Goal: Information Seeking & Learning: Learn about a topic

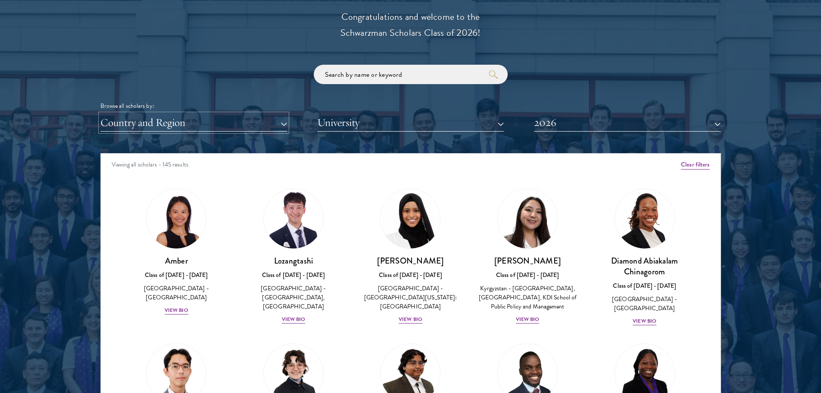
click at [146, 127] on button "Country and Region" at bounding box center [193, 123] width 187 height 18
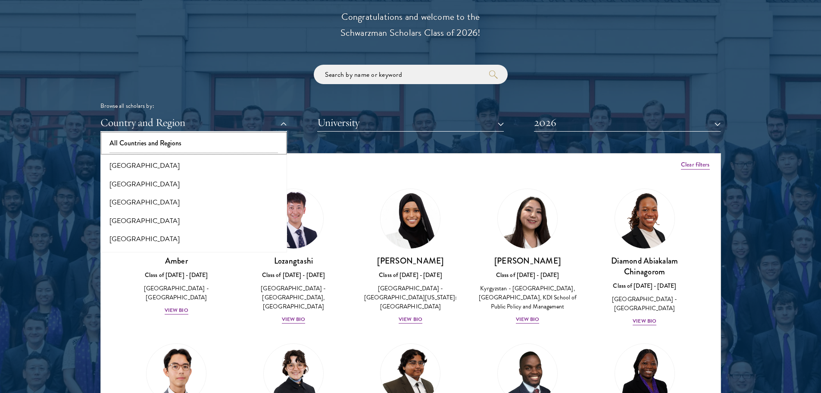
click at [161, 146] on button "All Countries and Regions" at bounding box center [193, 143] width 181 height 18
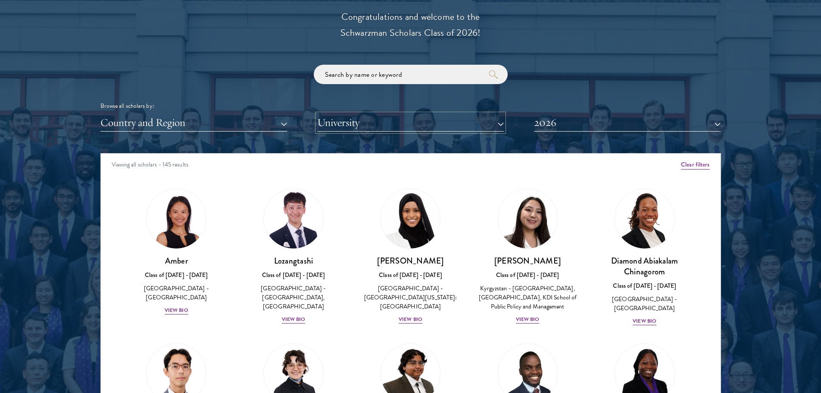
click at [365, 131] on button "University" at bounding box center [410, 123] width 187 height 18
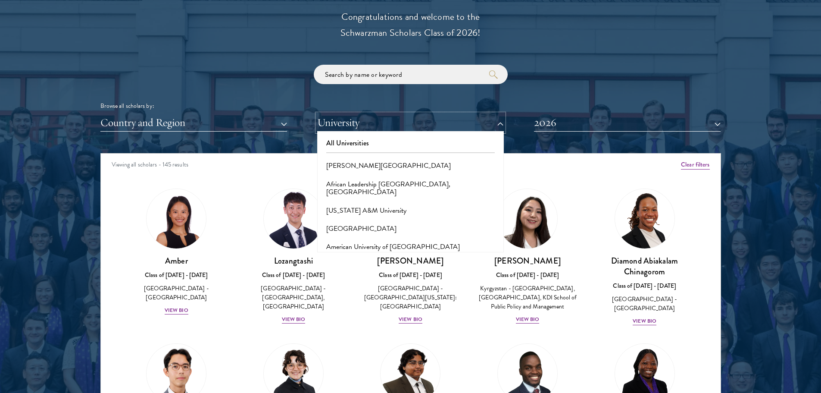
click at [366, 131] on button "University" at bounding box center [410, 123] width 187 height 18
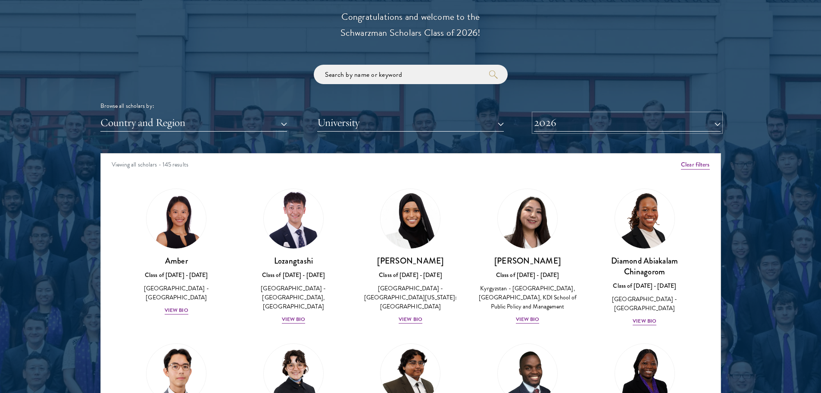
click at [544, 128] on button "2026" at bounding box center [627, 123] width 187 height 18
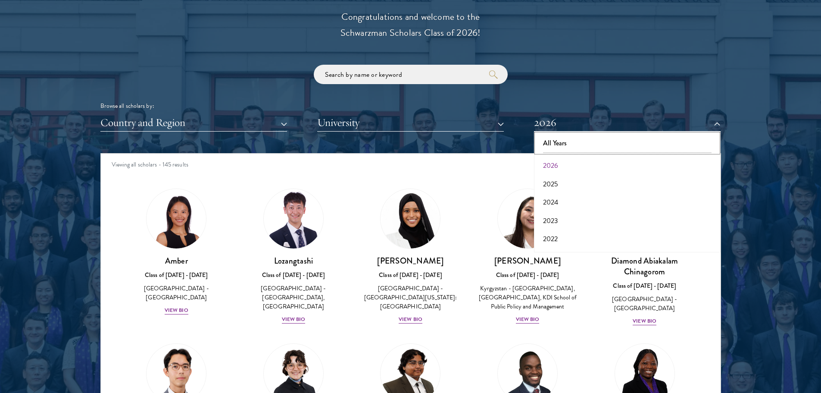
click at [547, 144] on button "All Years" at bounding box center [627, 143] width 181 height 18
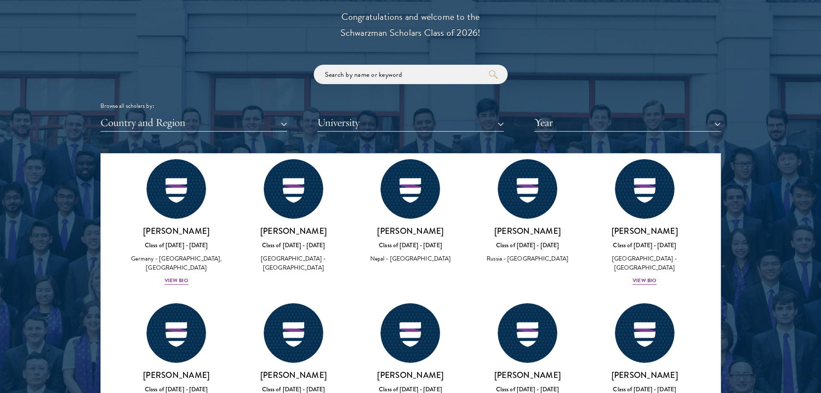
scroll to position [19009, 0]
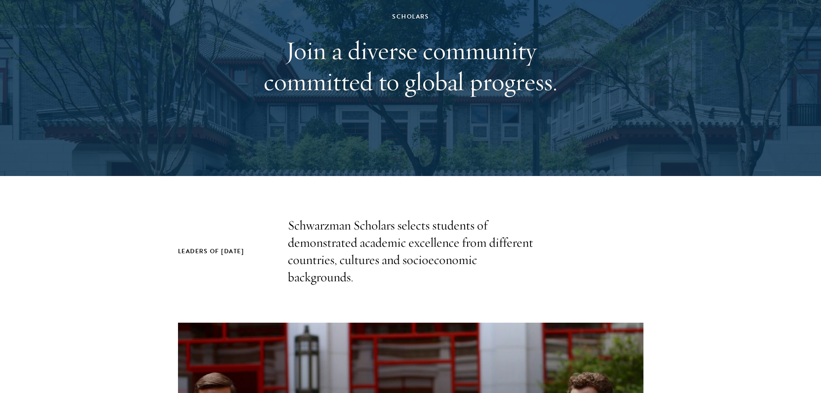
scroll to position [0, 0]
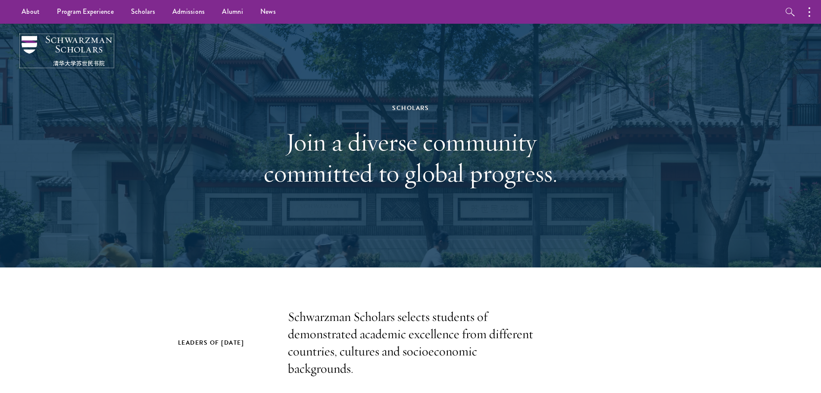
click at [73, 42] on img at bounding box center [67, 51] width 91 height 30
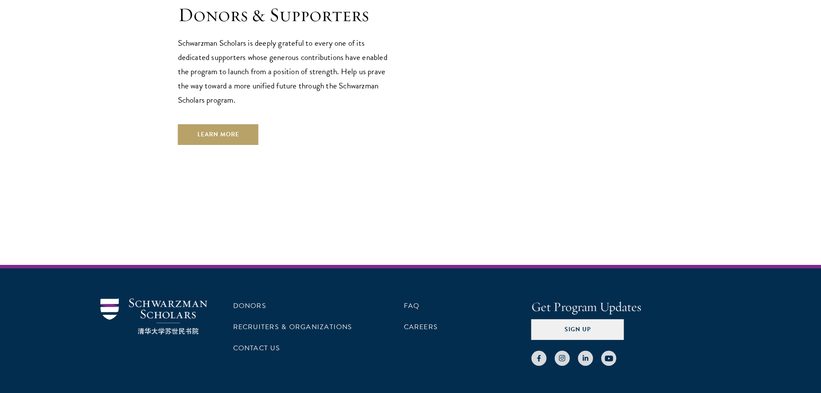
scroll to position [2566, 0]
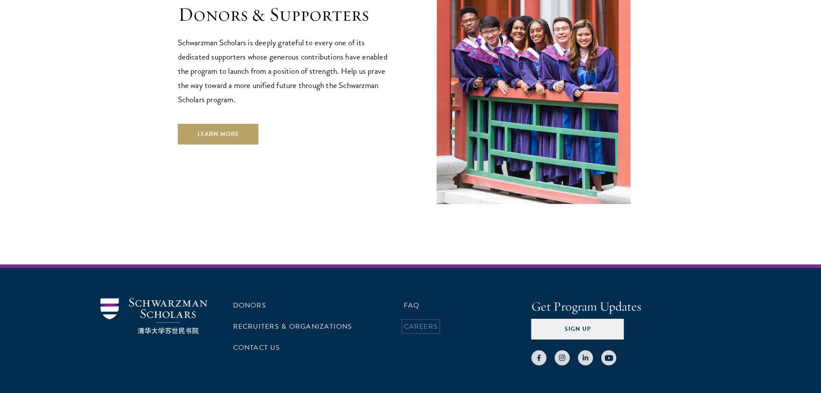
click at [427, 321] on link "Careers" at bounding box center [421, 326] width 34 height 10
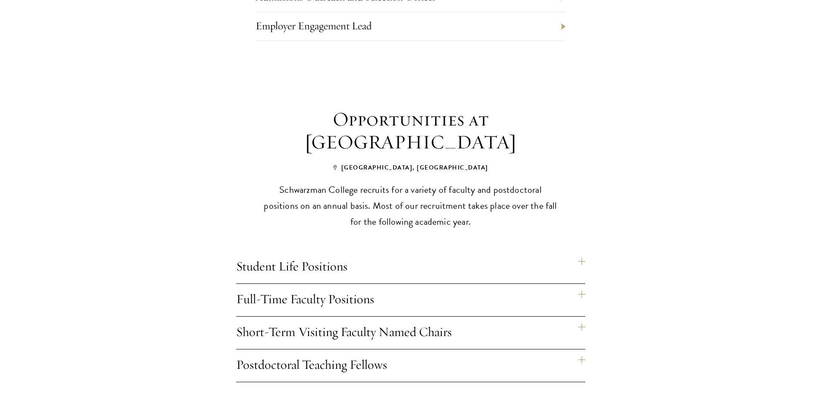
scroll to position [690, 0]
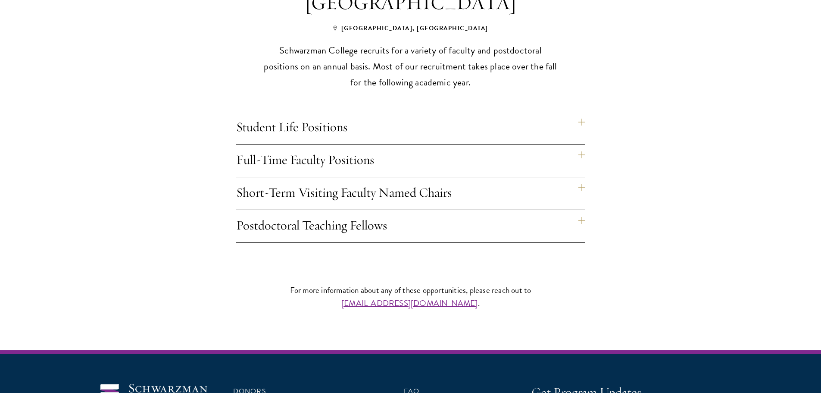
click at [268, 119] on h4 "Student Life Positions" at bounding box center [410, 128] width 349 height 32
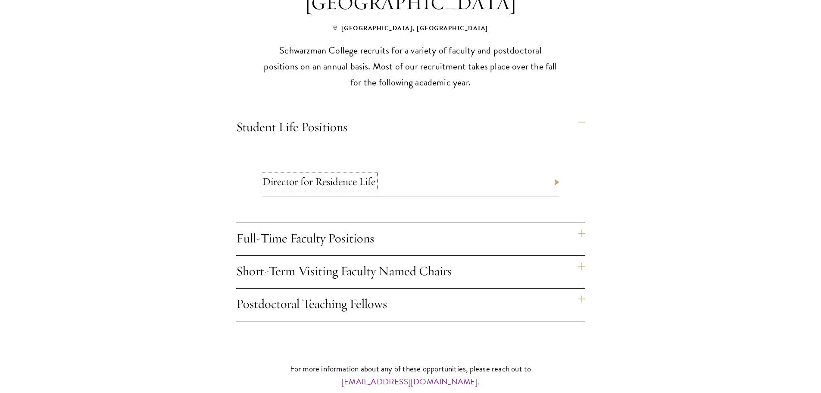
click at [331, 175] on link "Director for Residence Life" at bounding box center [318, 181] width 113 height 13
click at [352, 223] on h4 "Full-Time Faculty Positions" at bounding box center [410, 239] width 349 height 32
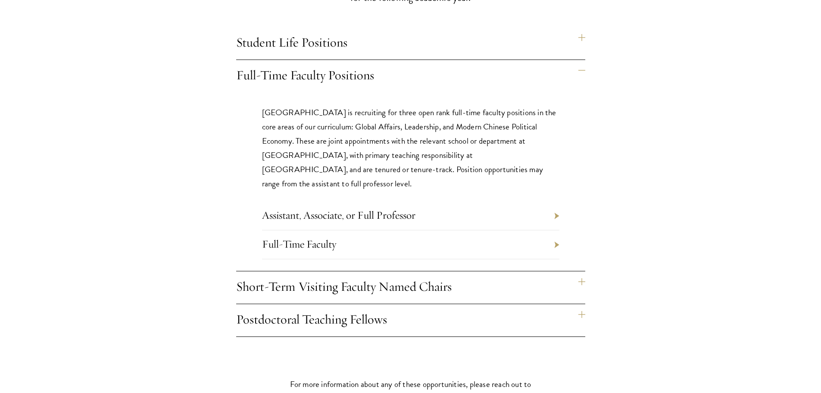
scroll to position [776, 0]
click at [315, 269] on h4 "Short-Term Visiting Faculty Named Chairs" at bounding box center [410, 285] width 349 height 32
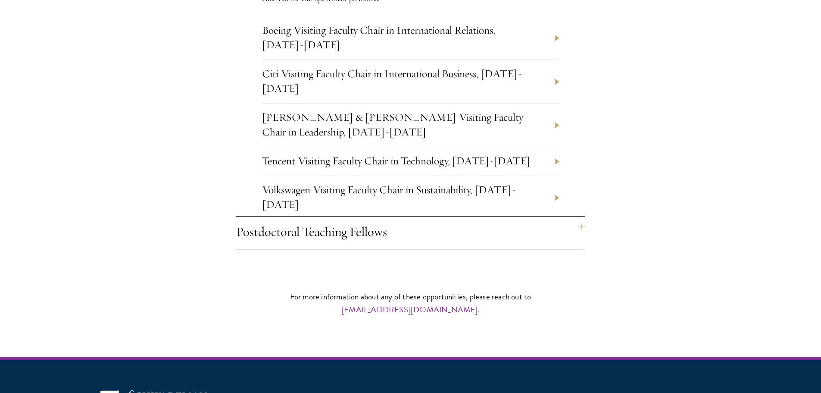
click at [320, 218] on h4 "Postdoctoral Teaching Fellows" at bounding box center [410, 232] width 349 height 32
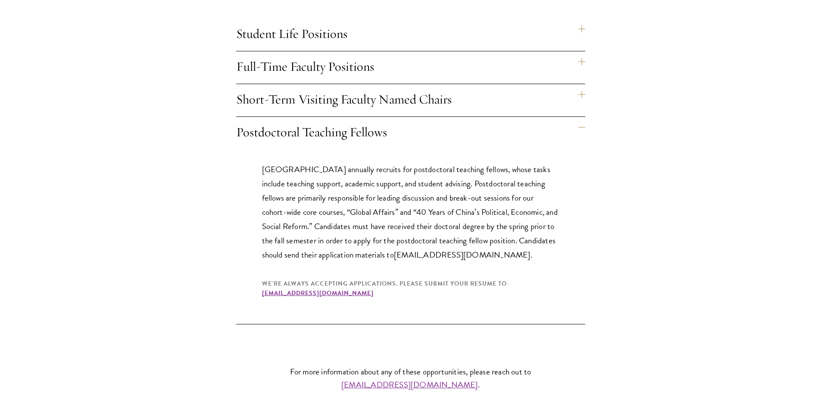
scroll to position [806, 0]
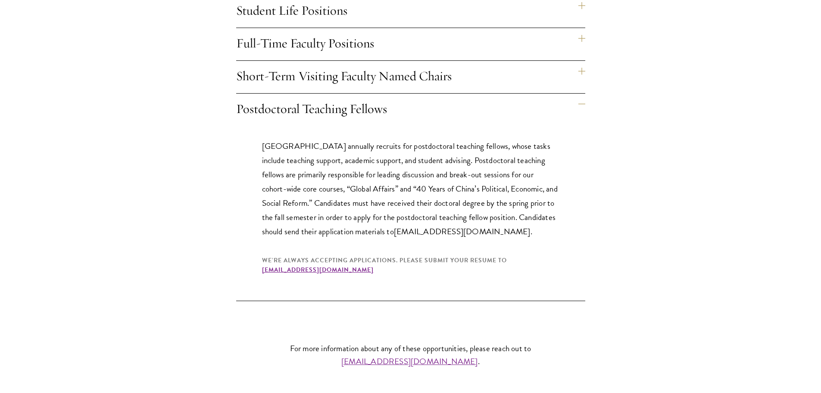
drag, startPoint x: 233, startPoint y: 89, endPoint x: 589, endPoint y: 237, distance: 385.5
click at [605, 228] on div "Opportunities at Schwarzman College Beijing, China Schwarzman College recruits …" at bounding box center [410, 76] width 465 height 449
click at [140, 235] on section "Opportunities at Schwarzman College Beijing, China Schwarzman College recruits …" at bounding box center [410, 76] width 821 height 449
click at [292, 66] on h4 "Short-Term Visiting Faculty Named Chairs" at bounding box center [410, 77] width 349 height 32
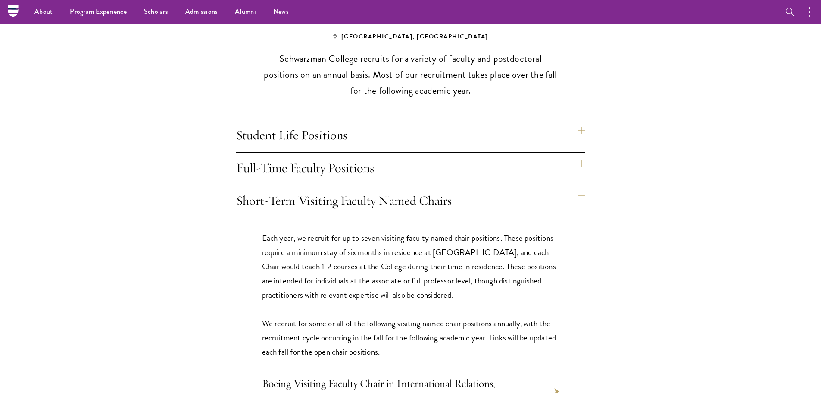
scroll to position [677, 0]
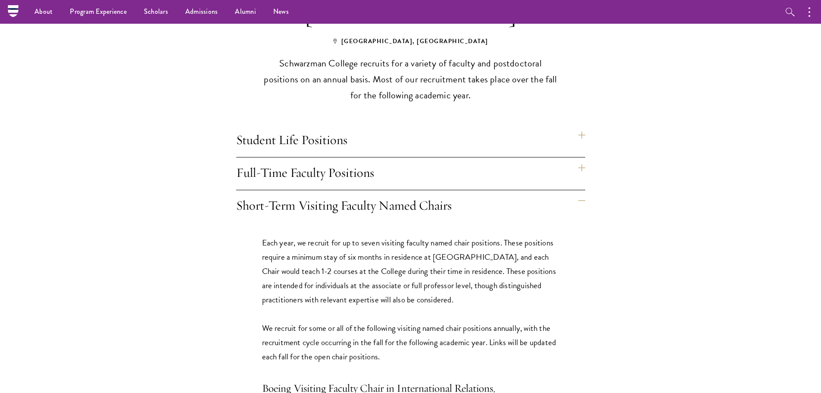
click at [310, 157] on h4 "Full-Time Faculty Positions" at bounding box center [410, 173] width 349 height 32
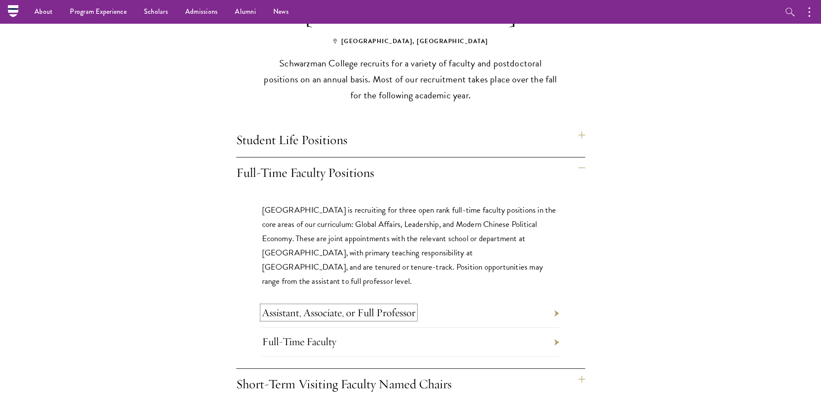
click at [328, 306] on link "Assistant, Associate, or Full Professor" at bounding box center [338, 312] width 153 height 13
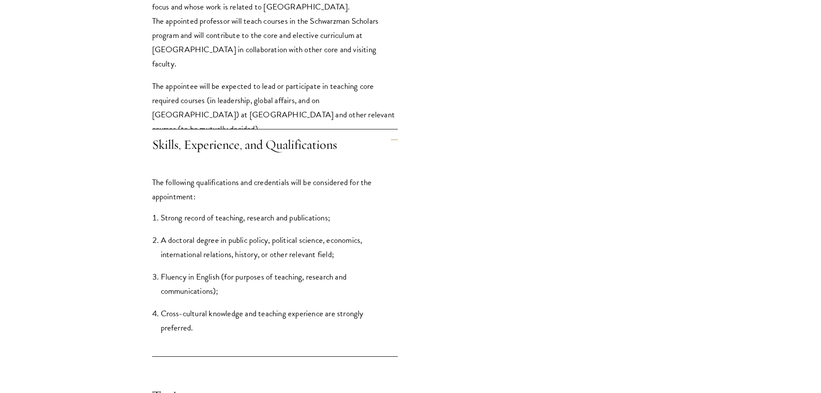
scroll to position [948, 0]
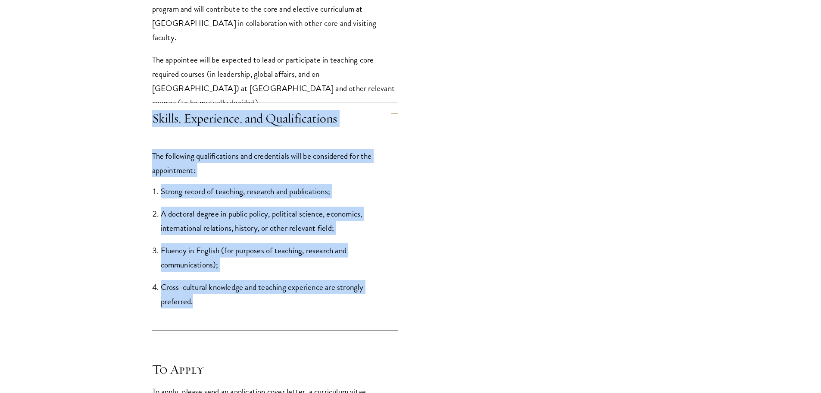
drag, startPoint x: 148, startPoint y: 113, endPoint x: 267, endPoint y: 305, distance: 225.7
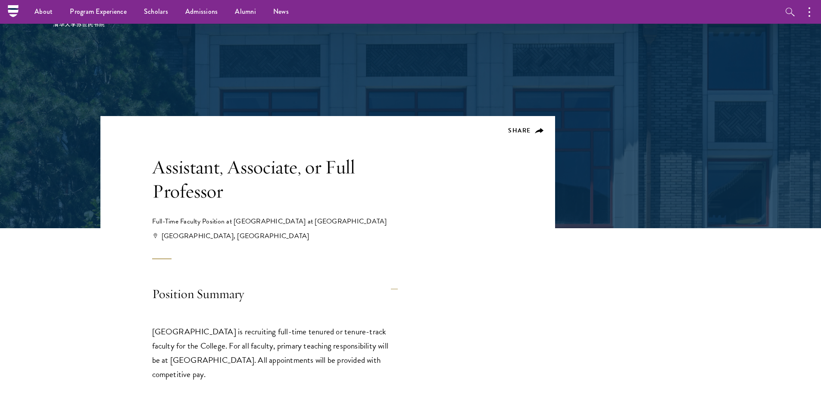
scroll to position [34, 0]
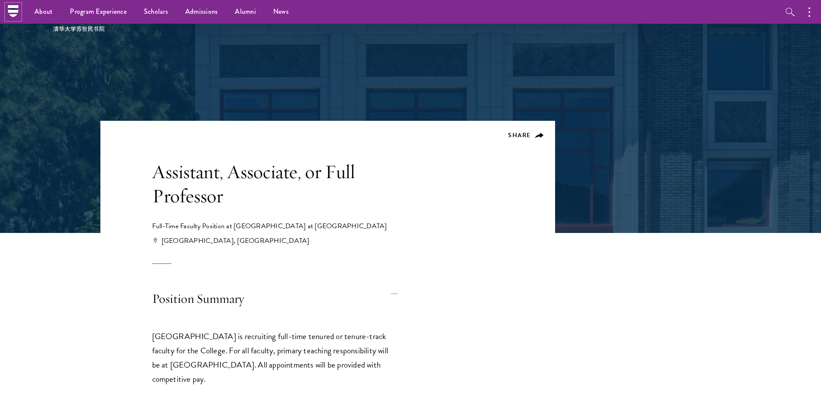
click at [12, 8] on icon at bounding box center [13, 9] width 10 height 2
